Goal: Contribute content: Contribute content

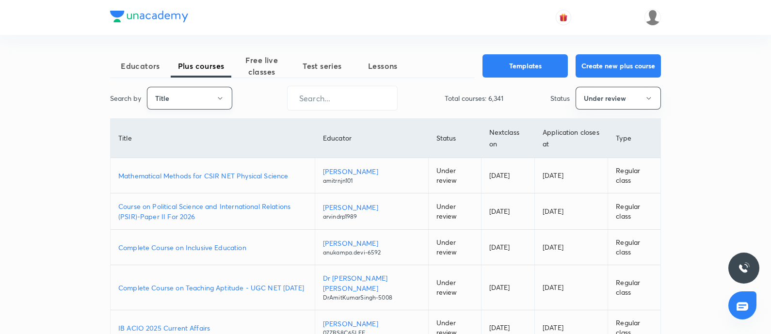
click at [165, 100] on button "Title" at bounding box center [189, 98] width 85 height 23
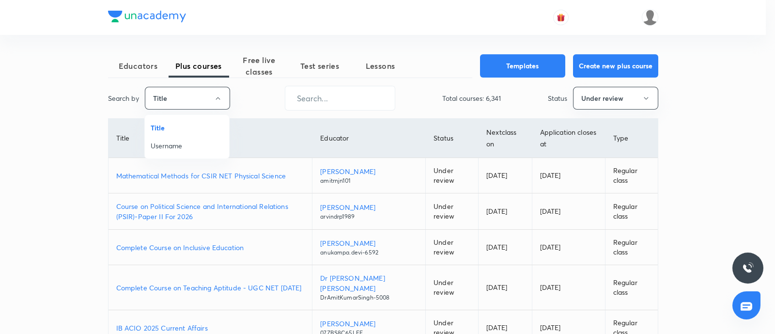
drag, startPoint x: 167, startPoint y: 143, endPoint x: 179, endPoint y: 155, distance: 16.8
click at [165, 143] on span "Username" at bounding box center [187, 146] width 73 height 10
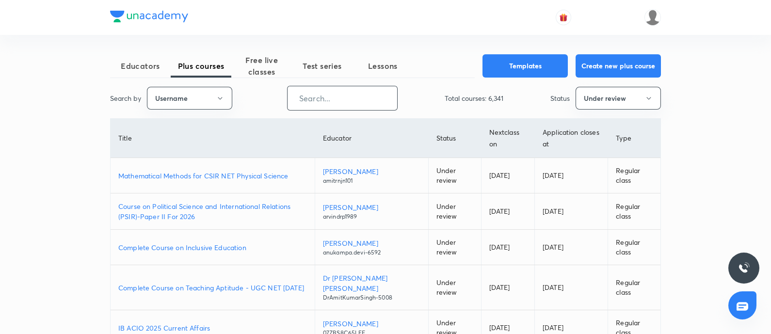
click at [323, 94] on input "text" at bounding box center [342, 98] width 110 height 25
paste input "pilaniaaastha"
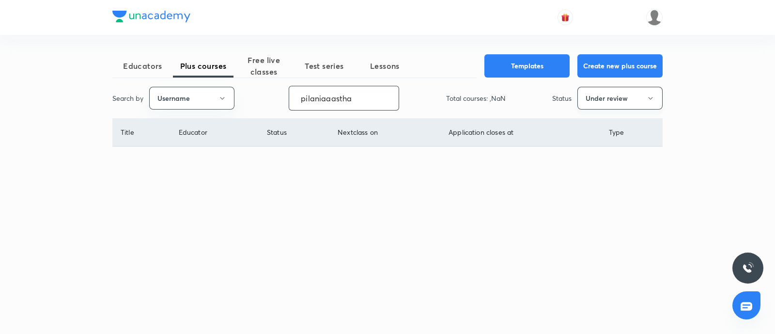
click at [595, 96] on button "Under review" at bounding box center [620, 98] width 85 height 23
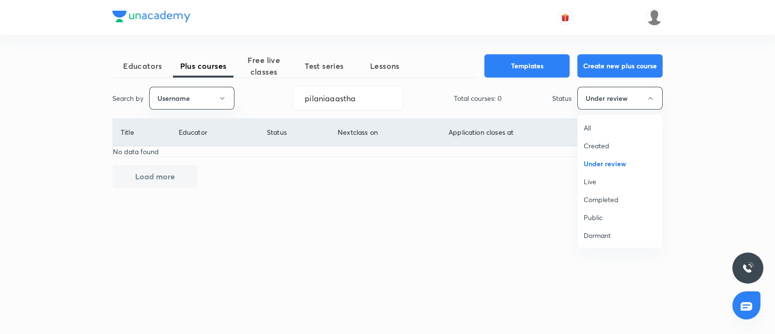
click at [589, 179] on span "Live" at bounding box center [620, 181] width 73 height 10
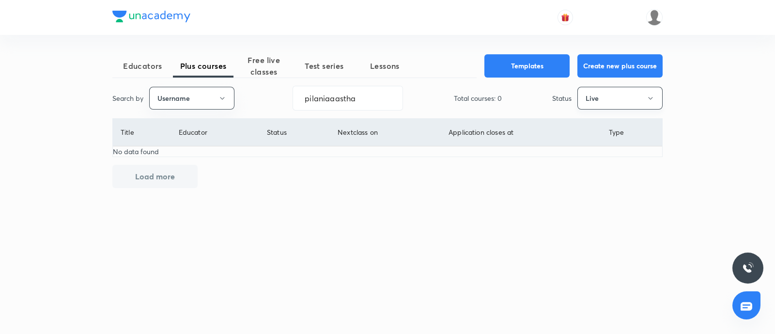
click at [630, 95] on button "Live" at bounding box center [620, 98] width 85 height 23
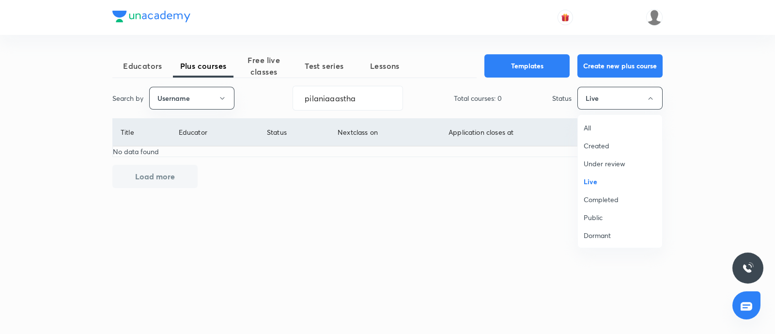
click at [600, 197] on span "Completed" at bounding box center [620, 199] width 73 height 10
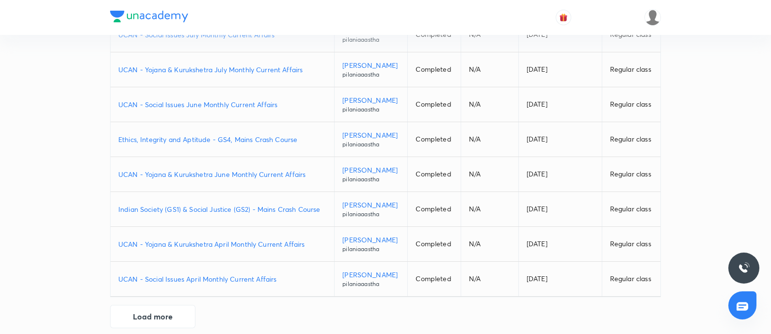
scroll to position [208, 0]
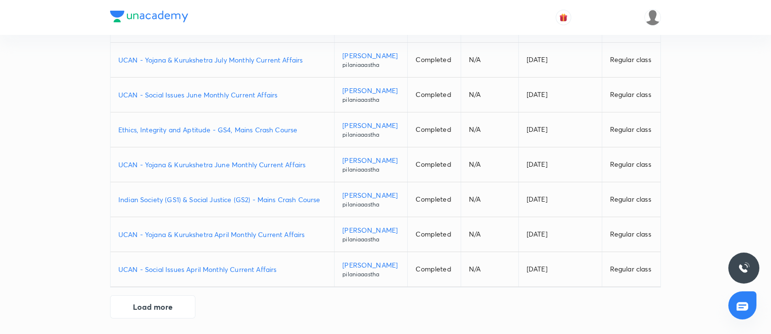
drag, startPoint x: 158, startPoint y: 301, endPoint x: 308, endPoint y: 268, distance: 153.4
click at [158, 301] on button "Load more" at bounding box center [152, 306] width 85 height 23
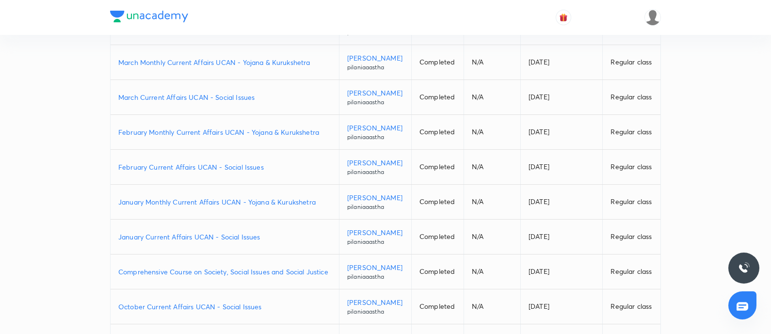
scroll to position [451, 0]
click at [226, 271] on p "Comprehensive Course on Society, Social Issues and Social Justice" at bounding box center [224, 271] width 213 height 10
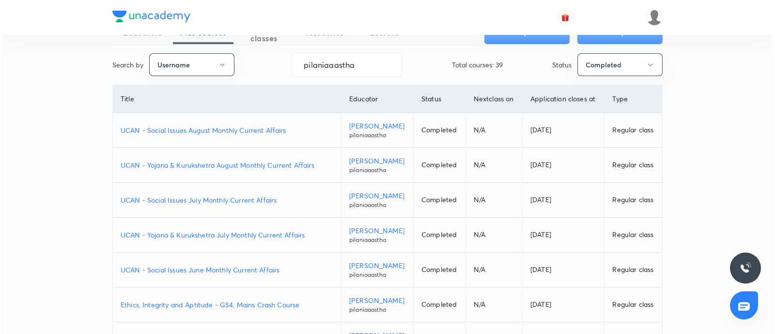
scroll to position [0, 0]
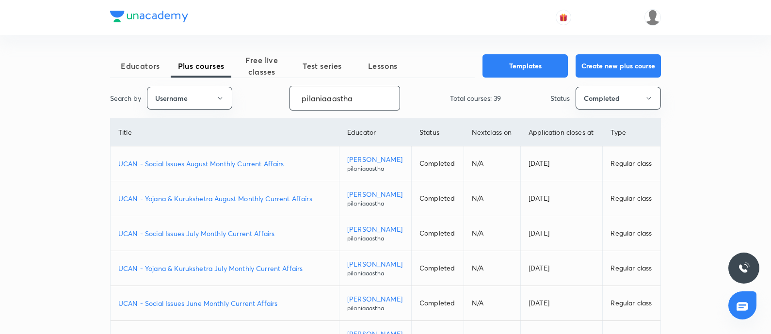
drag, startPoint x: 363, startPoint y: 105, endPoint x: 177, endPoint y: 127, distance: 187.9
paste input "unacademy-user-52H8ORZPDC5P"
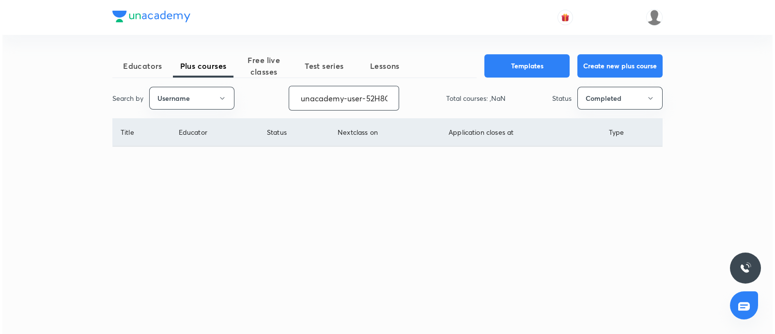
scroll to position [0, 39]
type input "unacademy-user-52H8ORZPDC5P"
click at [605, 100] on button "Completed" at bounding box center [620, 98] width 85 height 23
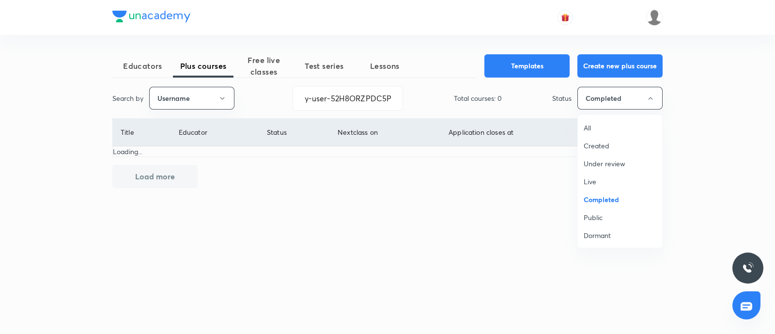
scroll to position [0, 0]
click at [592, 177] on span "Live" at bounding box center [620, 181] width 73 height 10
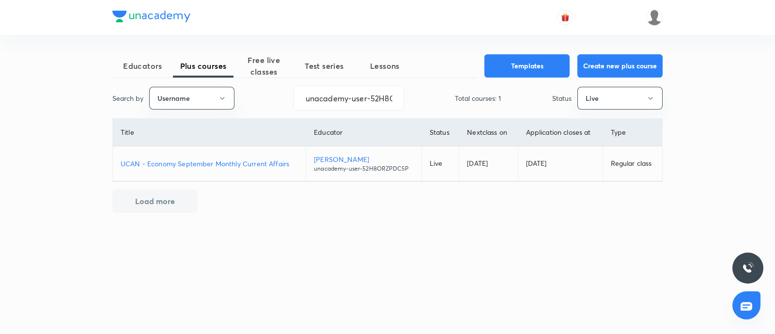
click at [199, 161] on p "UCAN - Economy September Monthly Current Affairs" at bounding box center [209, 163] width 177 height 10
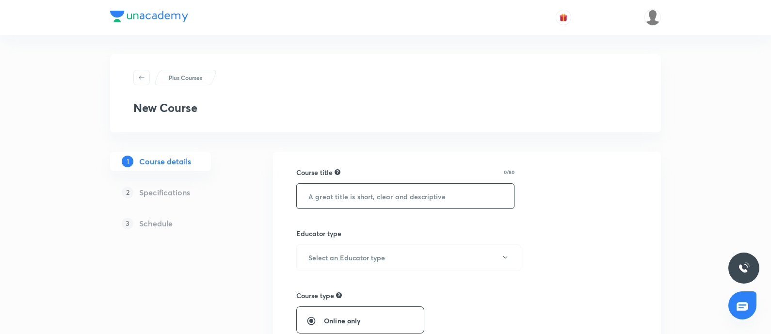
click at [336, 199] on input "text" at bounding box center [405, 196] width 217 height 25
paste input "Course on Society, Social Issues and Social Justice"
click at [306, 196] on input "Course on Society, Social Issues and Social Justice" at bounding box center [405, 196] width 217 height 25
type input "Foundation Course on Society, Social Issues and Social Justice"
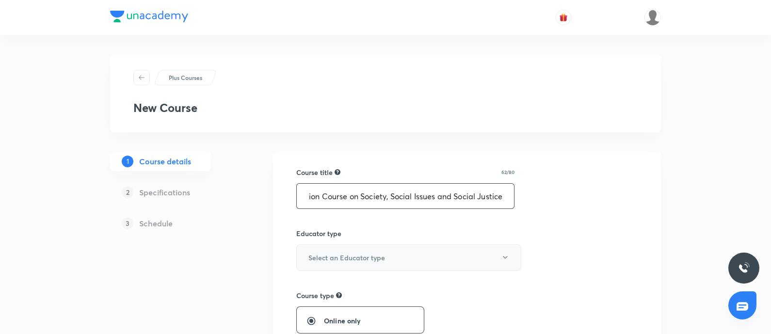
click at [385, 249] on button "Select an Educator type" at bounding box center [408, 257] width 225 height 27
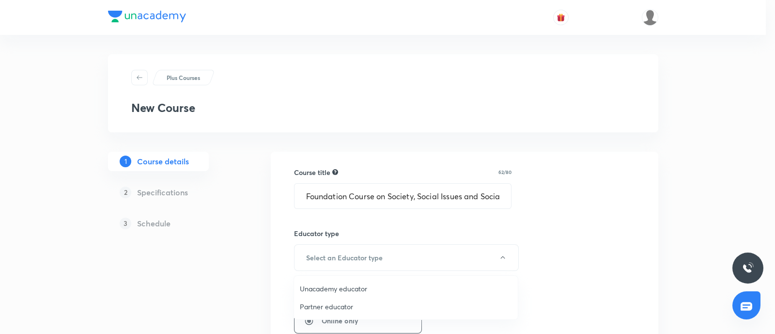
click at [322, 291] on span "Unacademy educator" at bounding box center [406, 289] width 212 height 10
radio input "false"
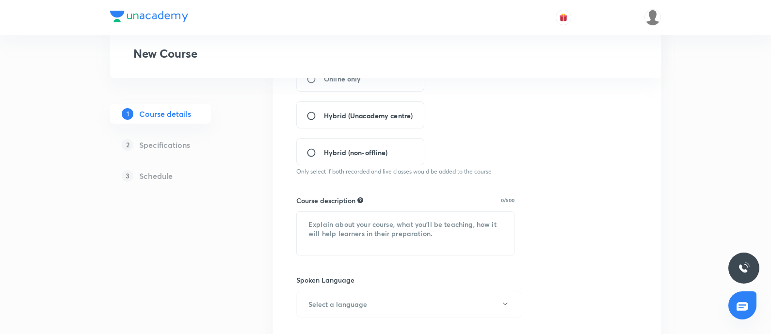
scroll to position [242, 0]
click at [330, 221] on textarea at bounding box center [405, 233] width 217 height 43
paste textarea "In this course, Educator [PERSON_NAME] will provide in-depth knowledge to Prepa…"
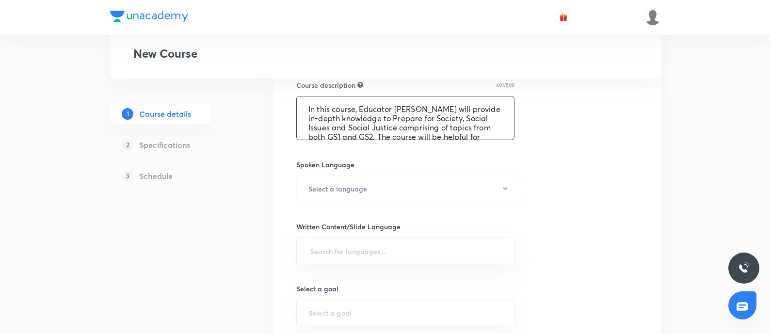
scroll to position [484, 0]
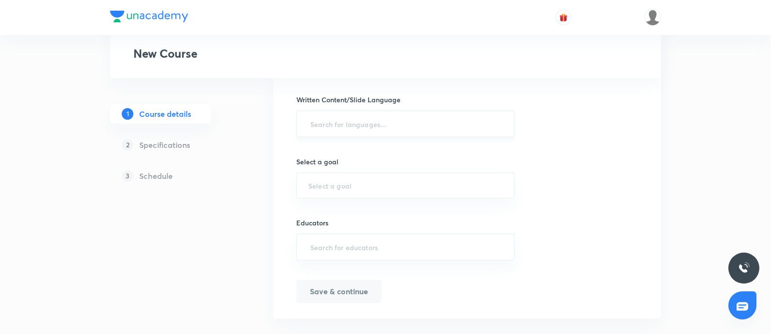
type textarea "In this course, Educator [PERSON_NAME] will provide in-depth knowledge to Prepa…"
drag, startPoint x: 337, startPoint y: 121, endPoint x: 323, endPoint y: 128, distance: 15.6
click at [337, 120] on input "text" at bounding box center [405, 124] width 194 height 18
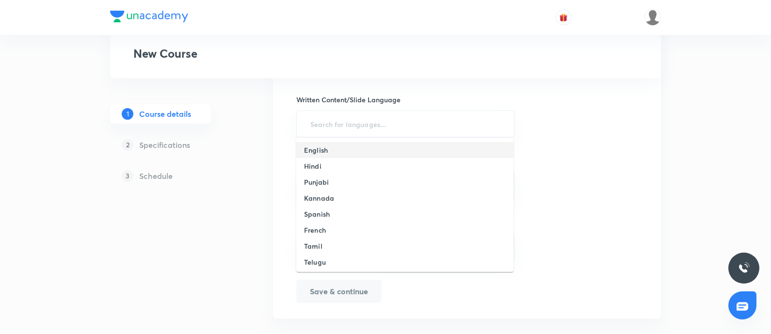
click at [322, 145] on h6 "English" at bounding box center [316, 150] width 24 height 10
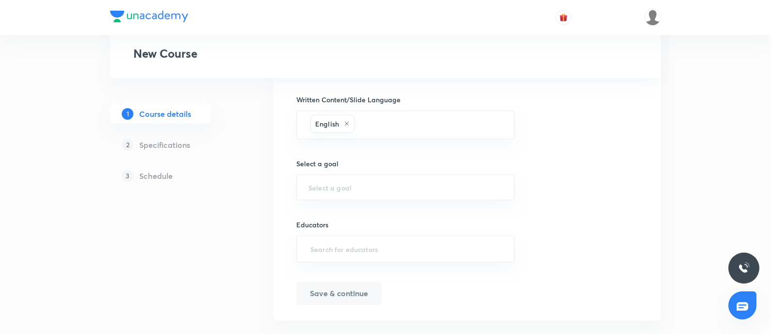
click at [335, 166] on h6 "Select a goal" at bounding box center [405, 163] width 218 height 10
click at [322, 183] on input "text" at bounding box center [405, 187] width 194 height 9
click at [317, 179] on div "​" at bounding box center [405, 187] width 218 height 26
click at [321, 185] on input "text" at bounding box center [405, 187] width 194 height 9
drag, startPoint x: 323, startPoint y: 189, endPoint x: 329, endPoint y: 155, distance: 34.9
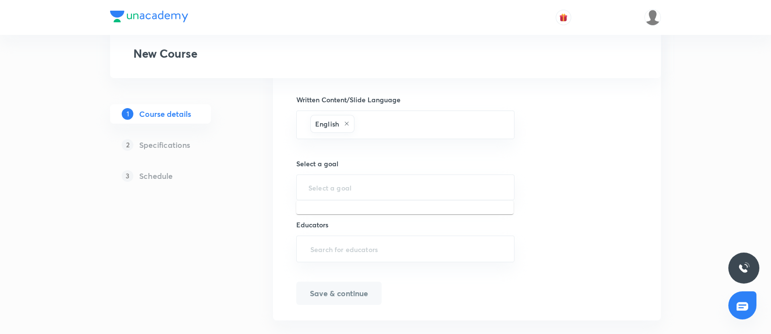
click at [323, 189] on input "text" at bounding box center [405, 187] width 194 height 9
click at [308, 188] on input "text" at bounding box center [405, 187] width 194 height 9
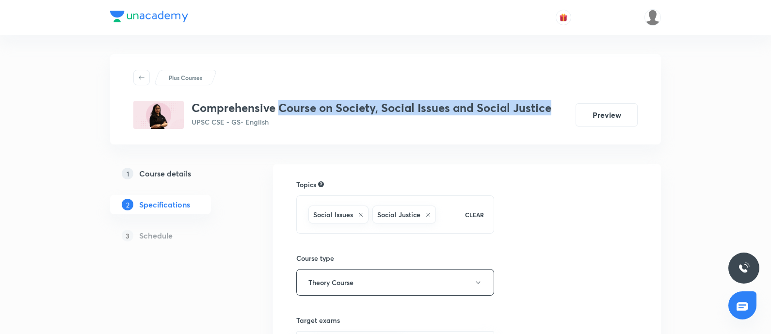
drag, startPoint x: 278, startPoint y: 106, endPoint x: 550, endPoint y: 105, distance: 271.4
click at [550, 105] on h3 "Comprehensive Course on Society, Social Issues and Social Justice" at bounding box center [371, 108] width 360 height 14
copy h3 "Course on Society, Social Issues and Social Justice"
click at [145, 174] on h5 "Course details" at bounding box center [165, 174] width 52 height 12
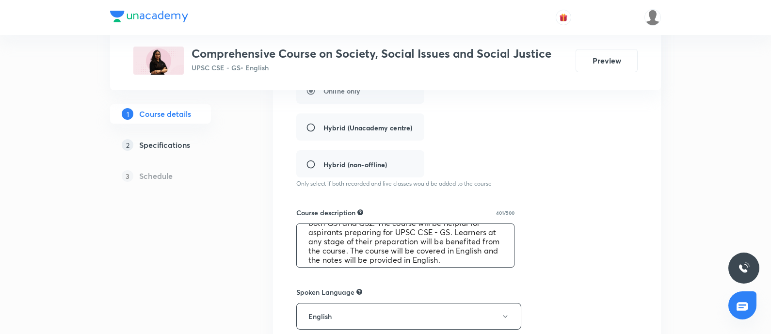
scroll to position [46, 0]
drag, startPoint x: 390, startPoint y: 237, endPoint x: 572, endPoint y: 268, distance: 184.9
click at [572, 268] on div "Course title 65/80 Comprehensive Course on Society, Social Issues and Social Ju…" at bounding box center [466, 249] width 341 height 624
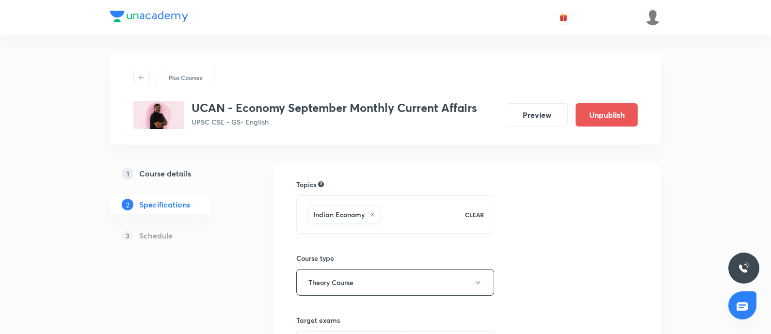
drag, startPoint x: 531, startPoint y: 112, endPoint x: 422, endPoint y: 81, distance: 113.5
click at [530, 112] on button "Preview" at bounding box center [536, 114] width 62 height 23
